Goal: Task Accomplishment & Management: Manage account settings

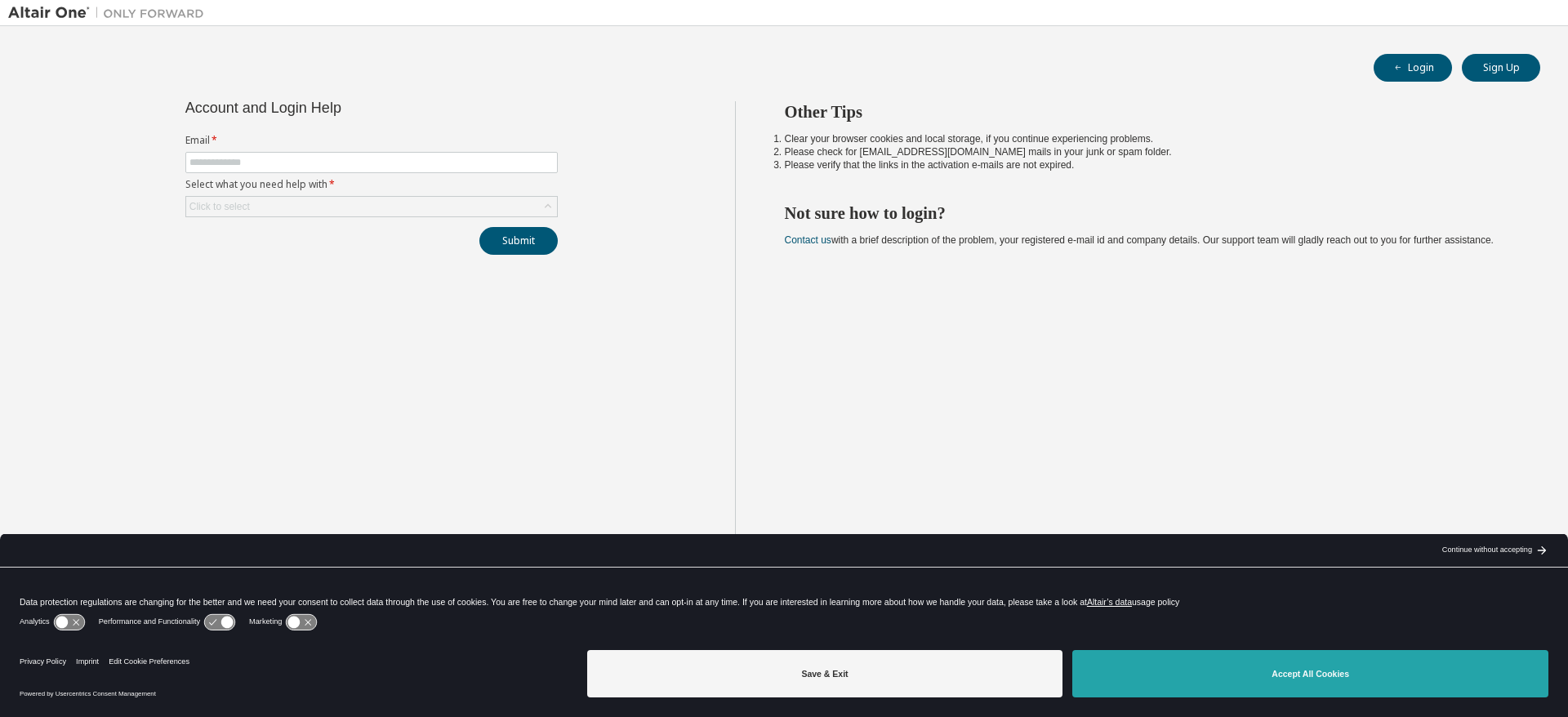
click at [1280, 670] on button "Accept All Cookies" at bounding box center [1311, 673] width 476 height 47
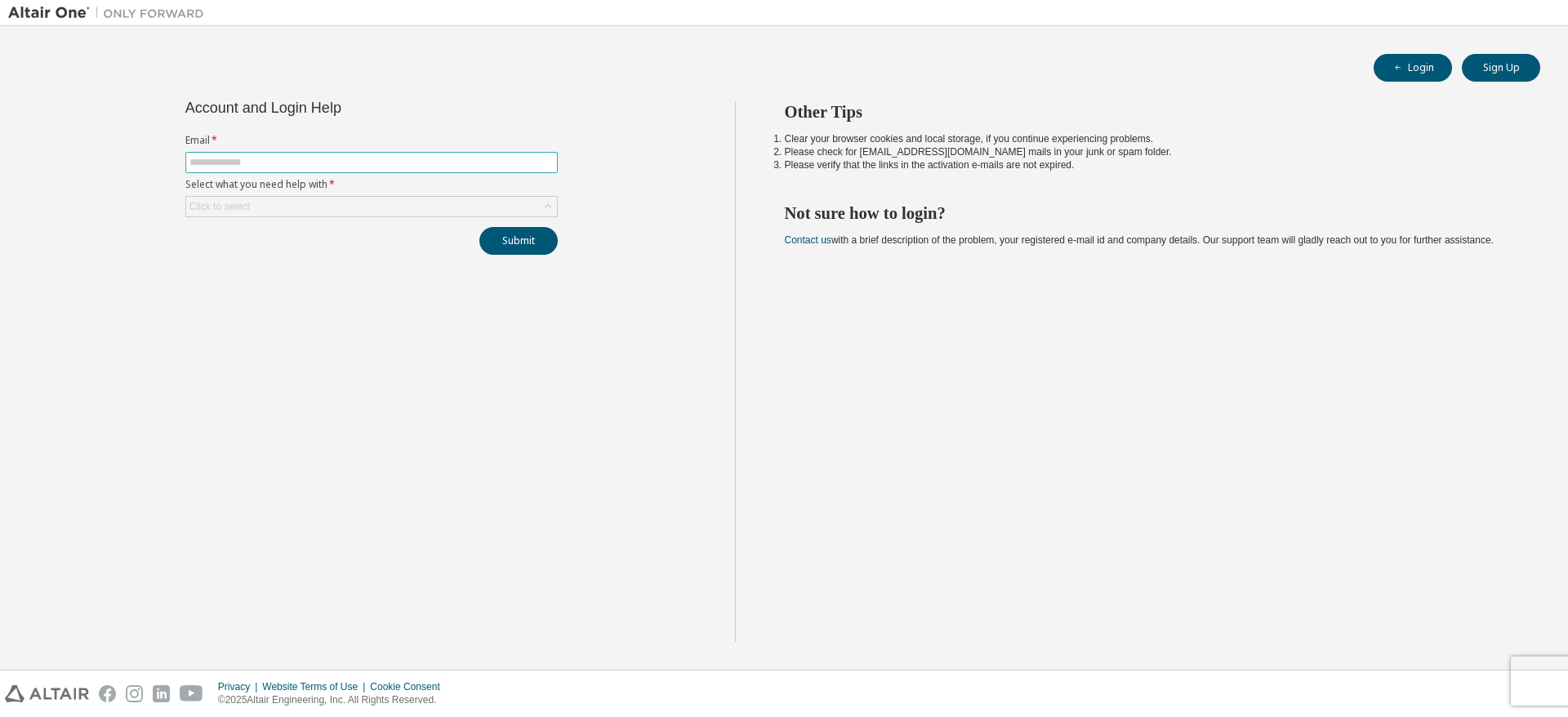
click at [211, 156] on input "text" at bounding box center [372, 162] width 365 height 13
type input "**********"
click at [247, 200] on div "Click to select" at bounding box center [220, 206] width 61 height 13
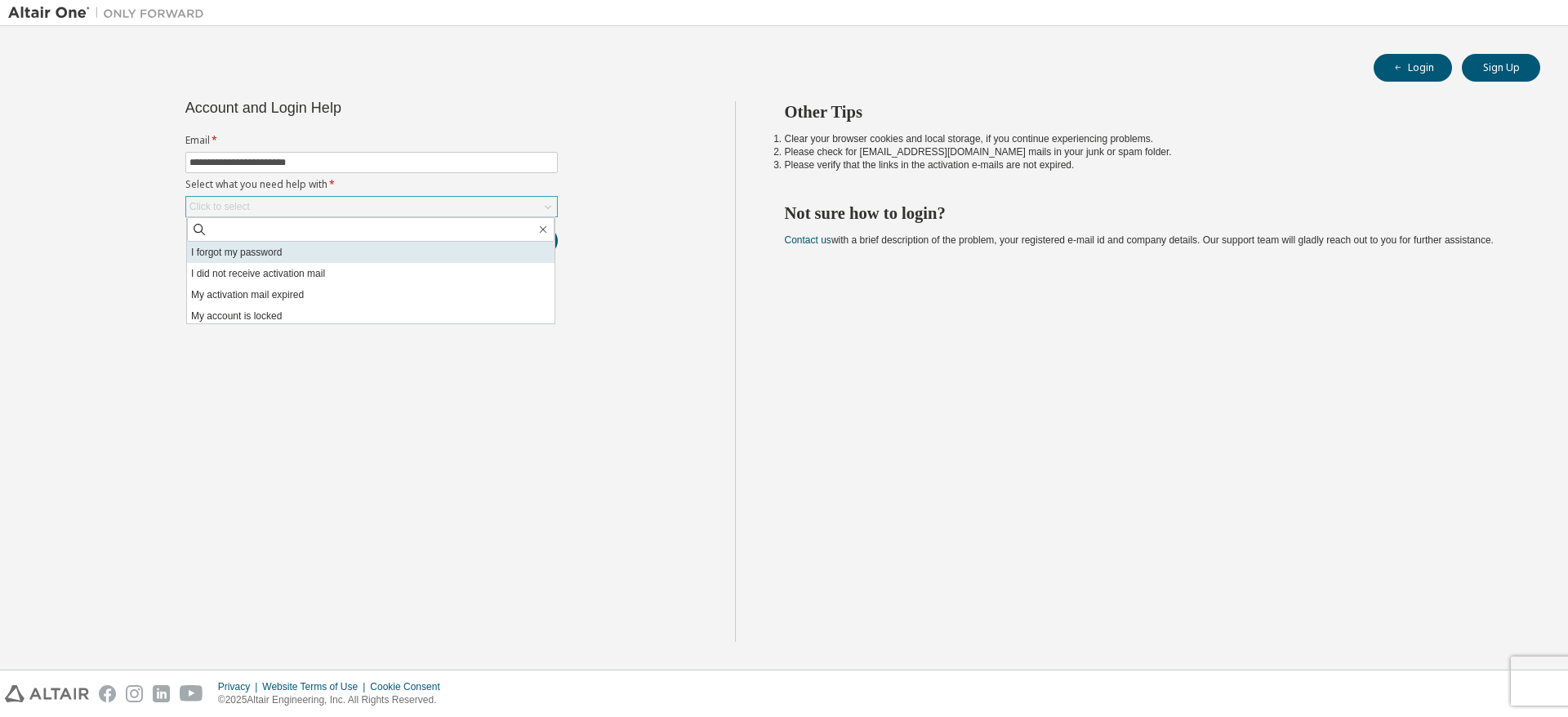
click at [297, 249] on li "I forgot my password" at bounding box center [371, 252] width 368 height 22
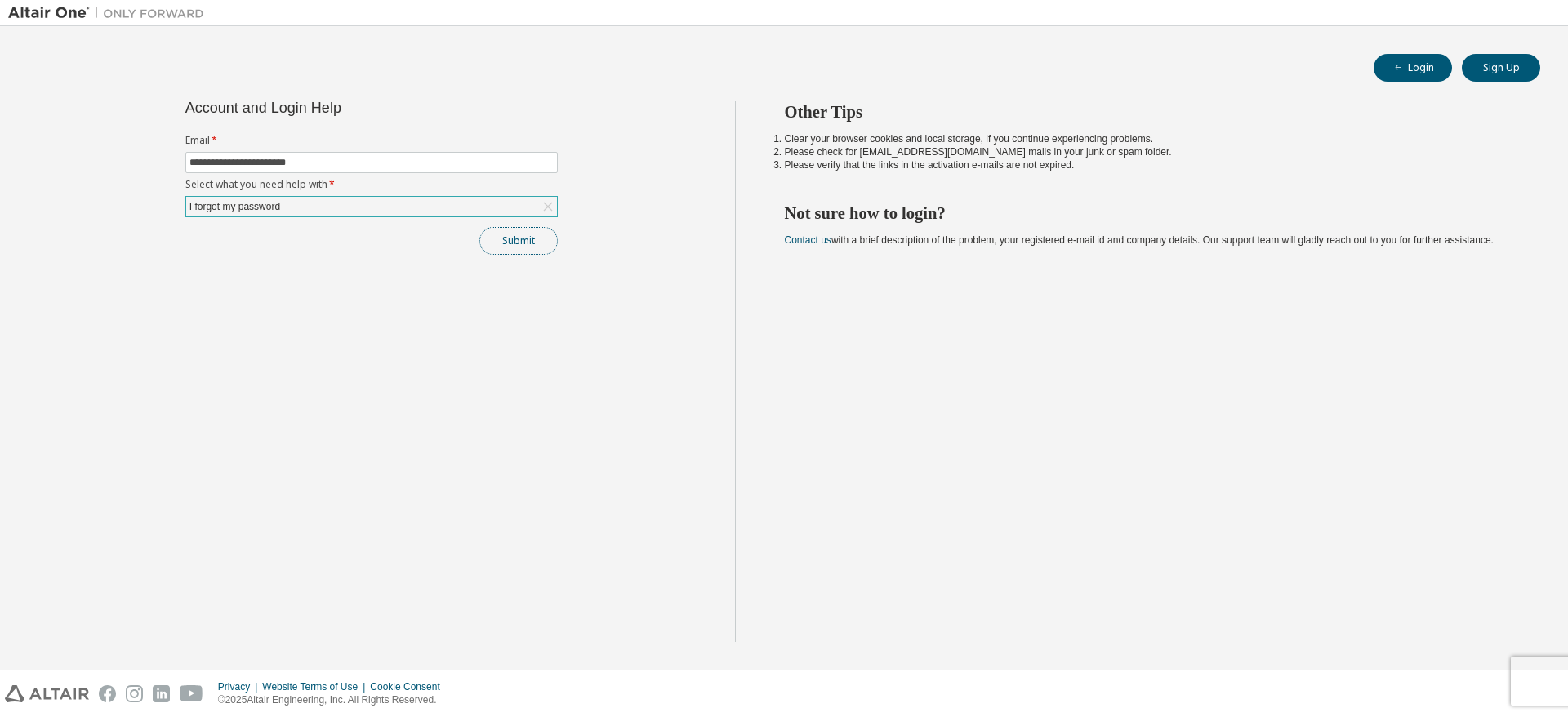
click at [520, 241] on button "Submit" at bounding box center [519, 240] width 78 height 27
click at [519, 240] on button "Submit" at bounding box center [519, 240] width 78 height 27
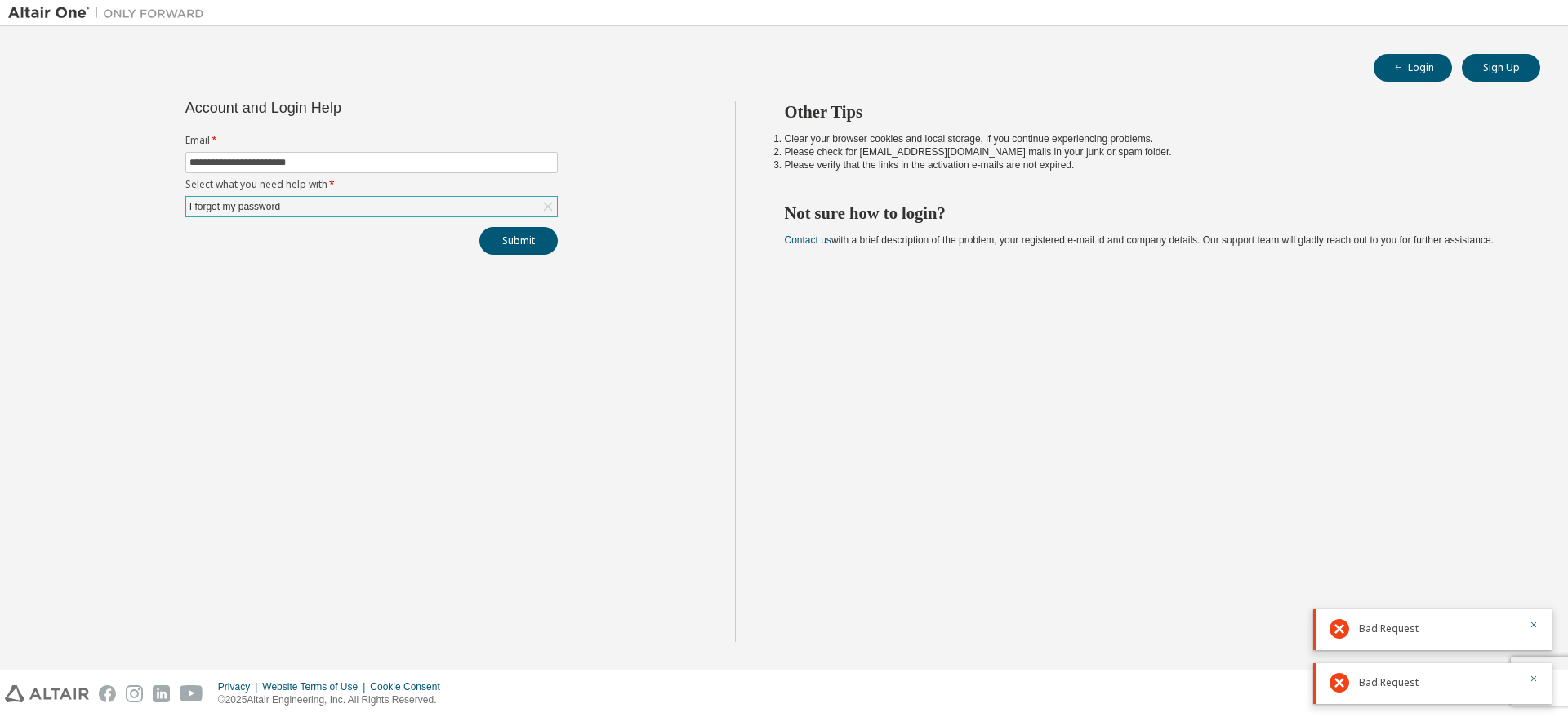
click at [1344, 626] on icon at bounding box center [1340, 629] width 20 height 20
click at [1529, 617] on div "Bad Request" at bounding box center [1432, 629] width 239 height 41
click at [1536, 620] on icon "button" at bounding box center [1534, 625] width 10 height 10
click at [1531, 670] on div "Bad Request" at bounding box center [1432, 683] width 239 height 41
click at [1533, 671] on div "Bad Request" at bounding box center [1432, 683] width 239 height 41
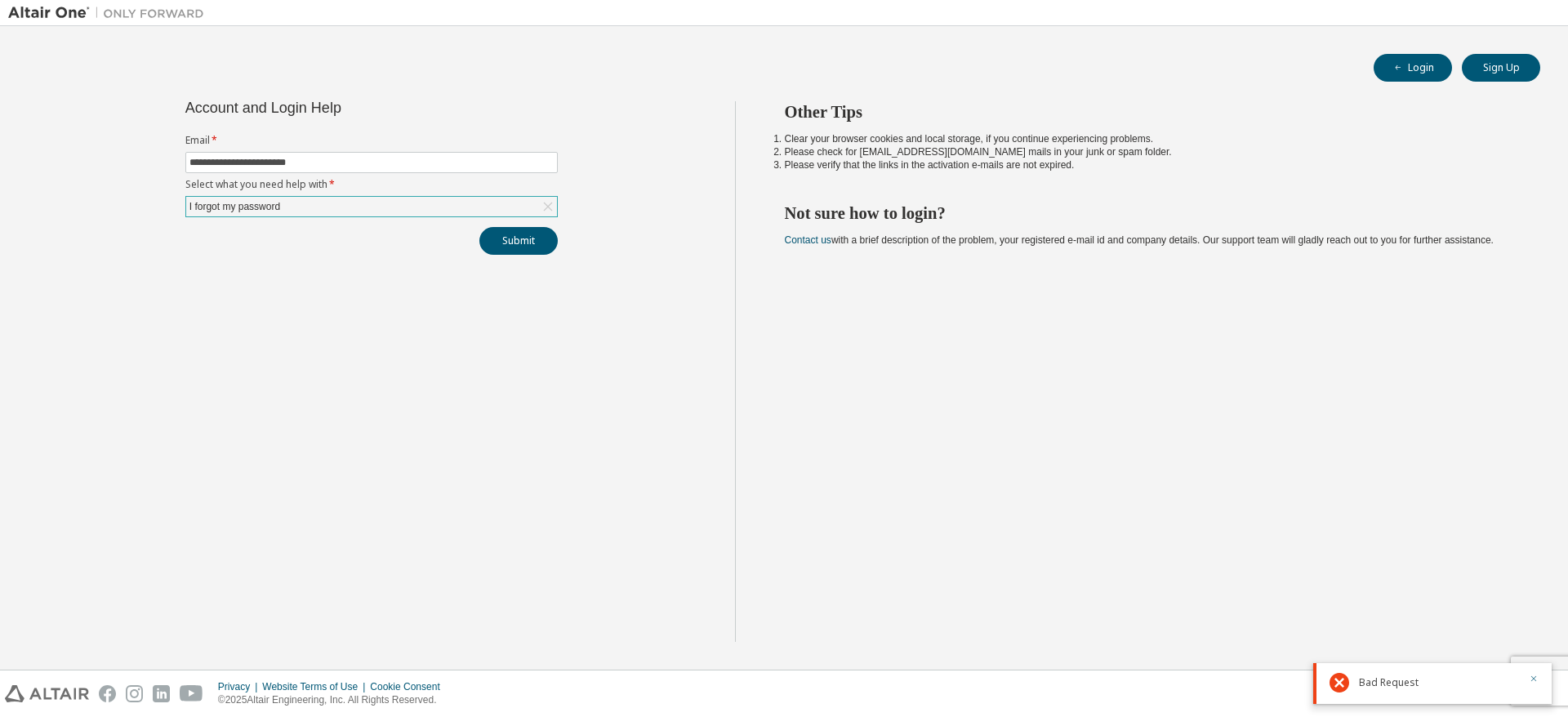
click at [1531, 679] on icon "button" at bounding box center [1534, 679] width 10 height 10
click at [518, 245] on button "Submit" at bounding box center [519, 240] width 78 height 27
click at [1337, 689] on icon at bounding box center [1340, 683] width 20 height 20
click at [1340, 682] on icon at bounding box center [1340, 683] width 20 height 20
click at [1532, 679] on icon "button" at bounding box center [1534, 679] width 10 height 10
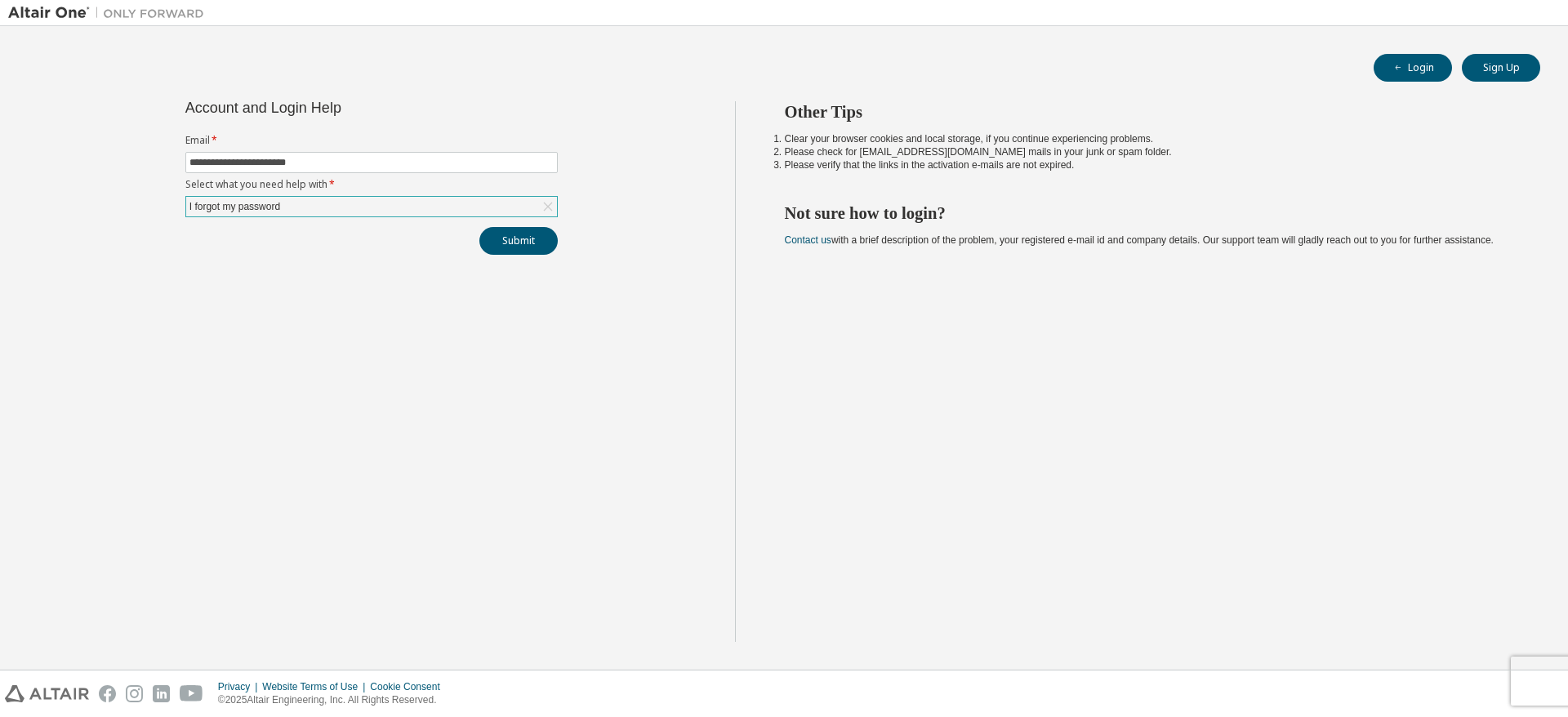
click at [237, 209] on div "I forgot my password" at bounding box center [235, 206] width 96 height 18
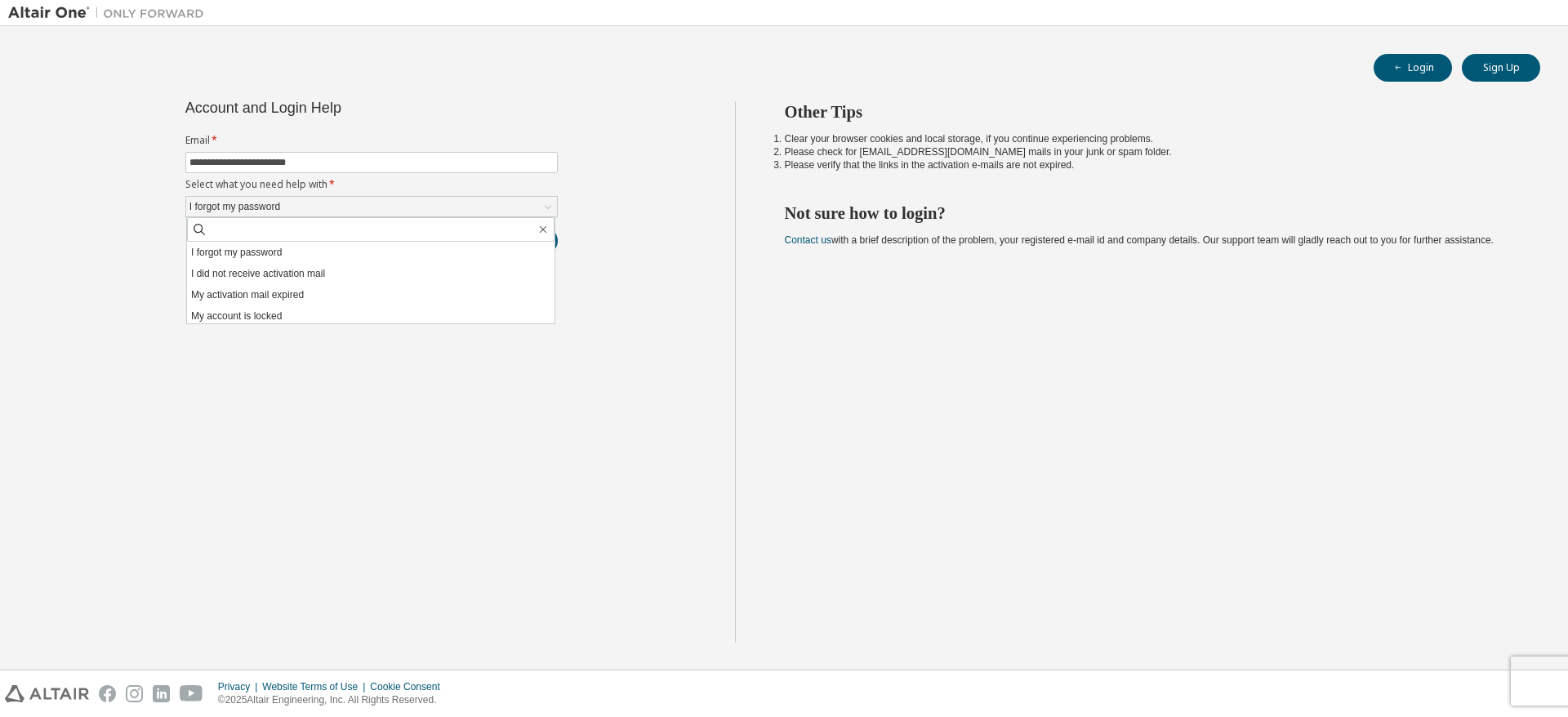
click at [285, 371] on div "**********" at bounding box center [371, 372] width 727 height 541
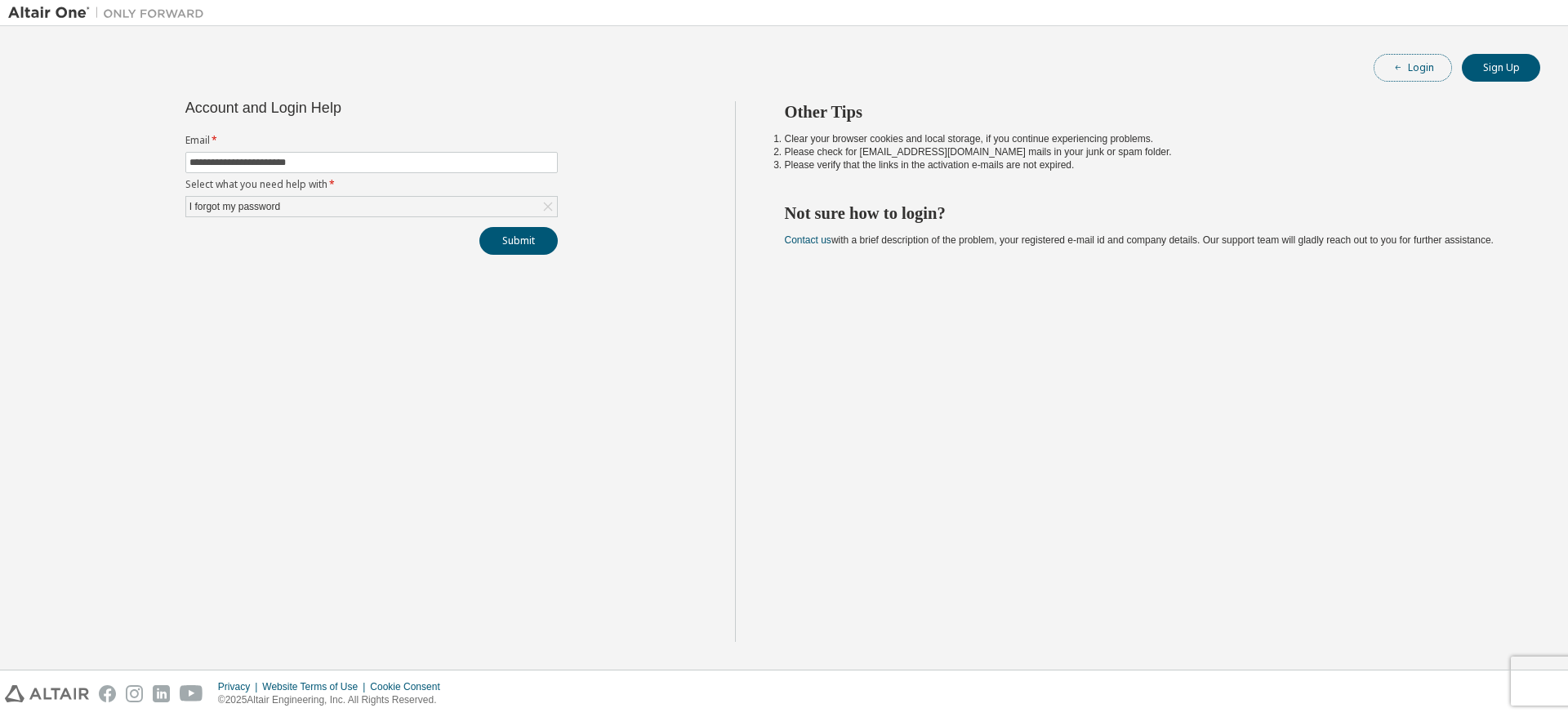
click at [1392, 79] on button "Login" at bounding box center [1413, 67] width 78 height 27
click at [300, 197] on div "Click to select" at bounding box center [372, 207] width 371 height 20
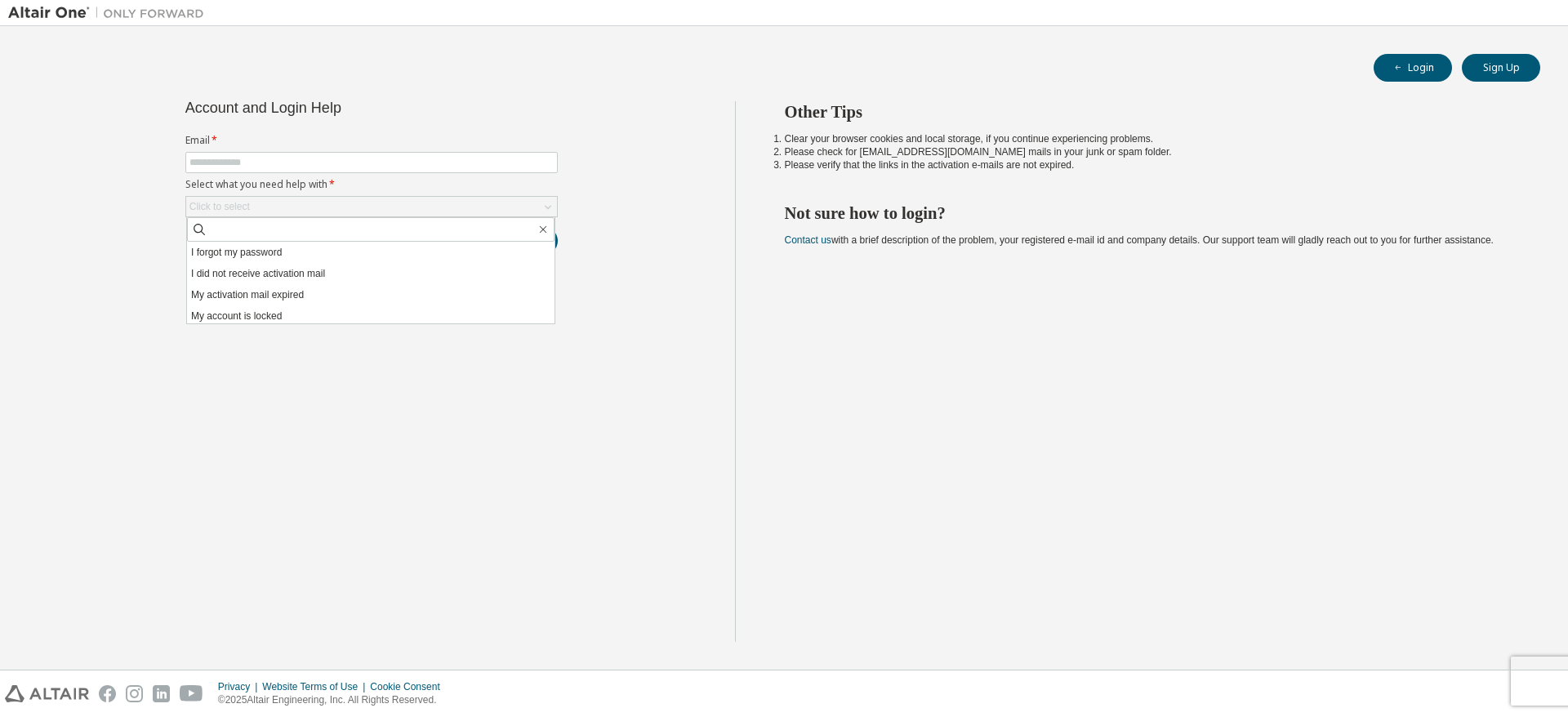
click at [267, 250] on li "I forgot my password" at bounding box center [371, 252] width 368 height 22
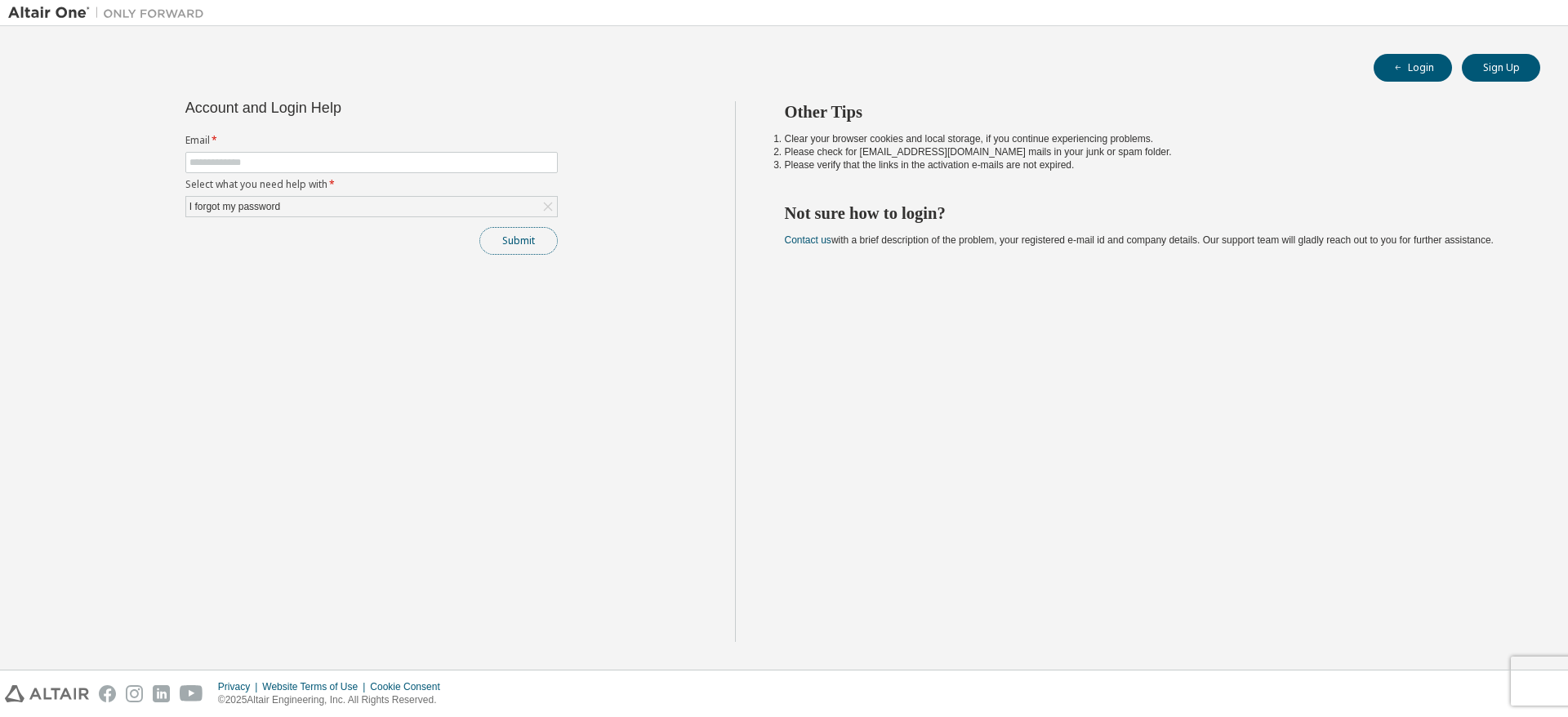
click at [525, 243] on button "Submit" at bounding box center [519, 240] width 78 height 27
click at [246, 156] on input "text" at bounding box center [372, 162] width 365 height 13
click at [248, 163] on input "text" at bounding box center [372, 162] width 365 height 13
paste input "**********"
type input "**********"
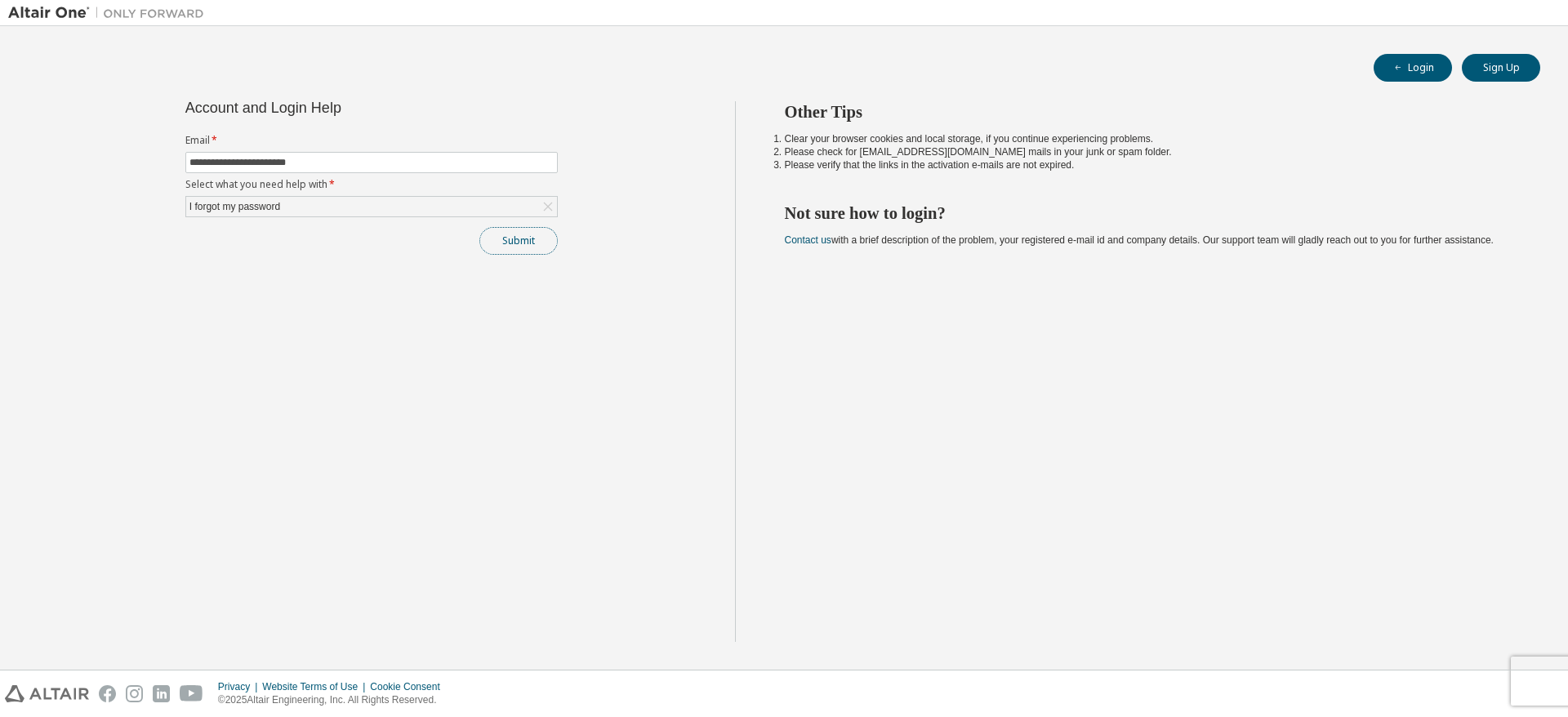
click at [519, 243] on button "Submit" at bounding box center [519, 240] width 78 height 27
click at [1335, 682] on icon at bounding box center [1340, 683] width 20 height 20
click at [1340, 685] on icon at bounding box center [1340, 683] width 20 height 20
click at [1341, 685] on icon at bounding box center [1340, 683] width 20 height 20
click at [1537, 677] on icon "button" at bounding box center [1534, 679] width 10 height 10
